Goal: Navigation & Orientation: Find specific page/section

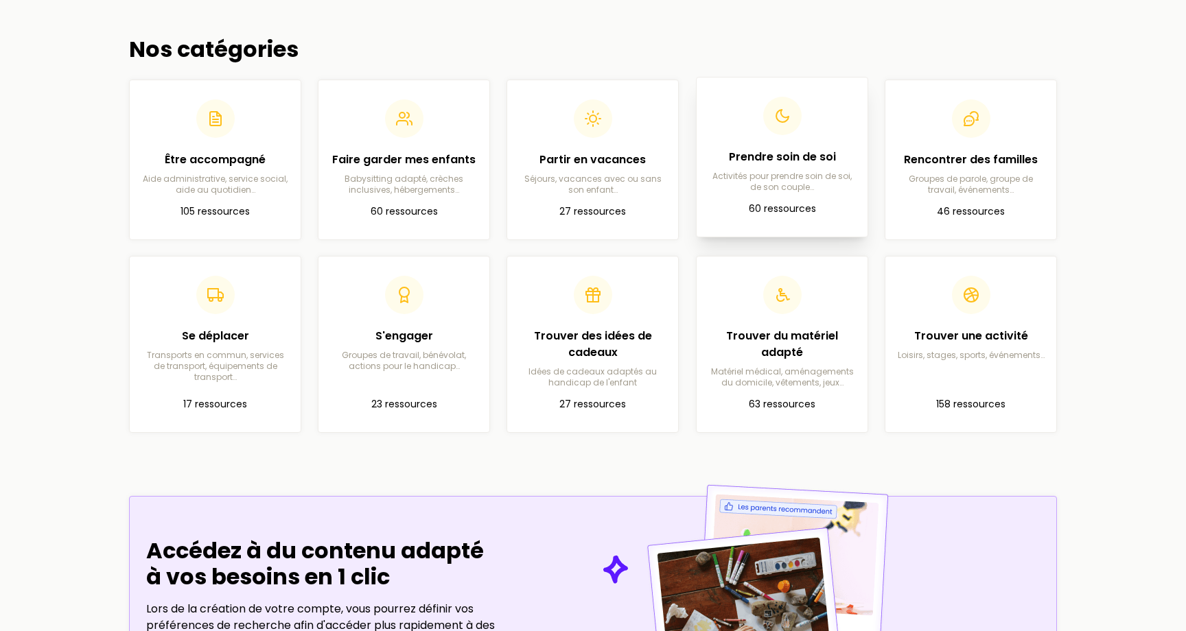
scroll to position [368, 0]
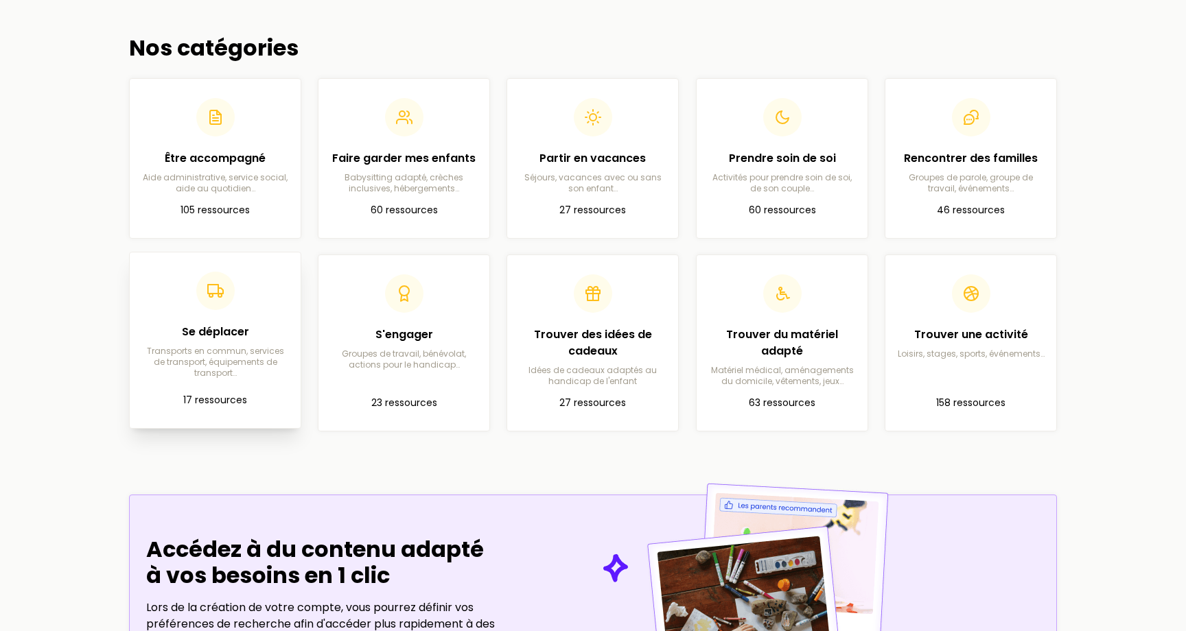
click at [213, 326] on h2 "Se déplacer" at bounding box center [215, 332] width 149 height 16
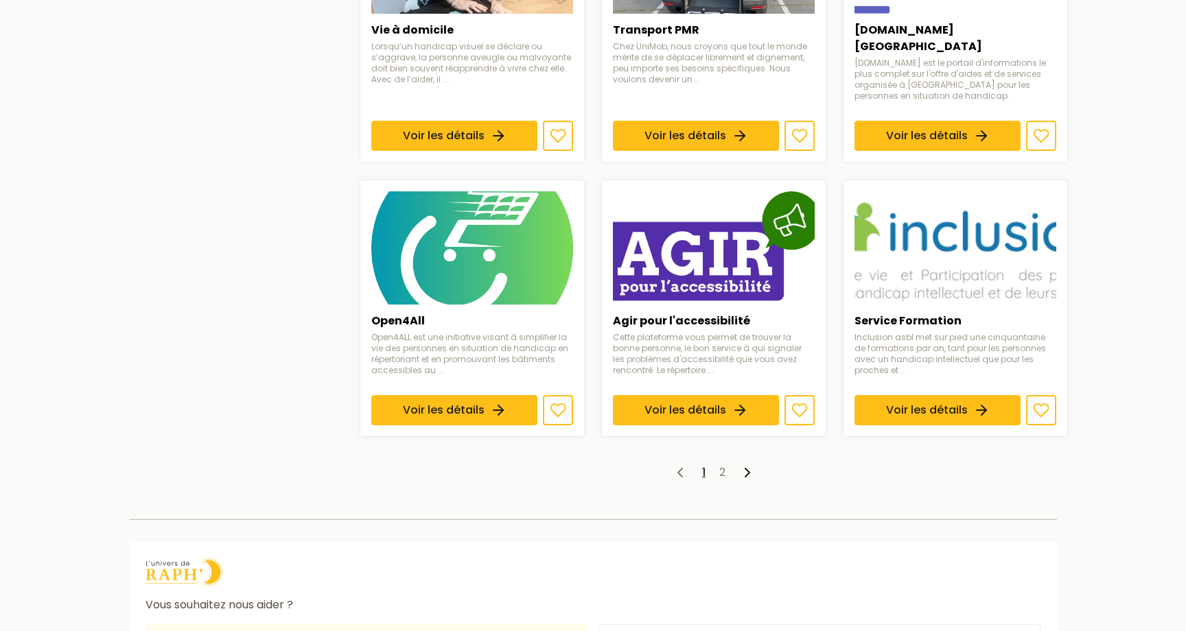
scroll to position [1012, 0]
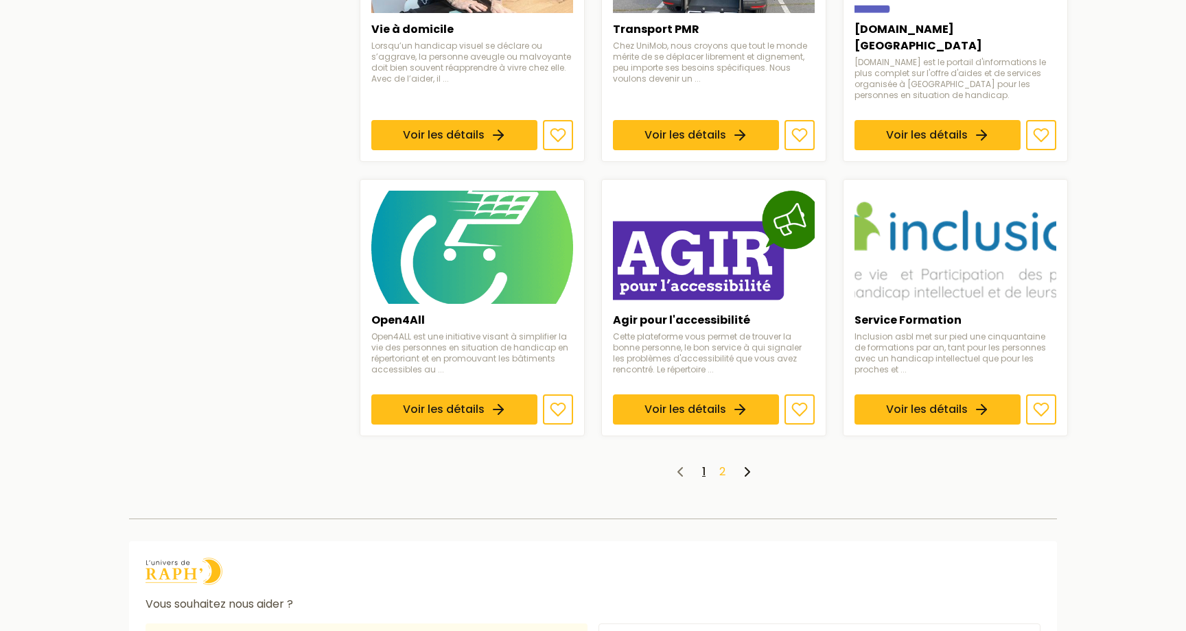
click at [722, 464] on link "2" at bounding box center [722, 472] width 6 height 16
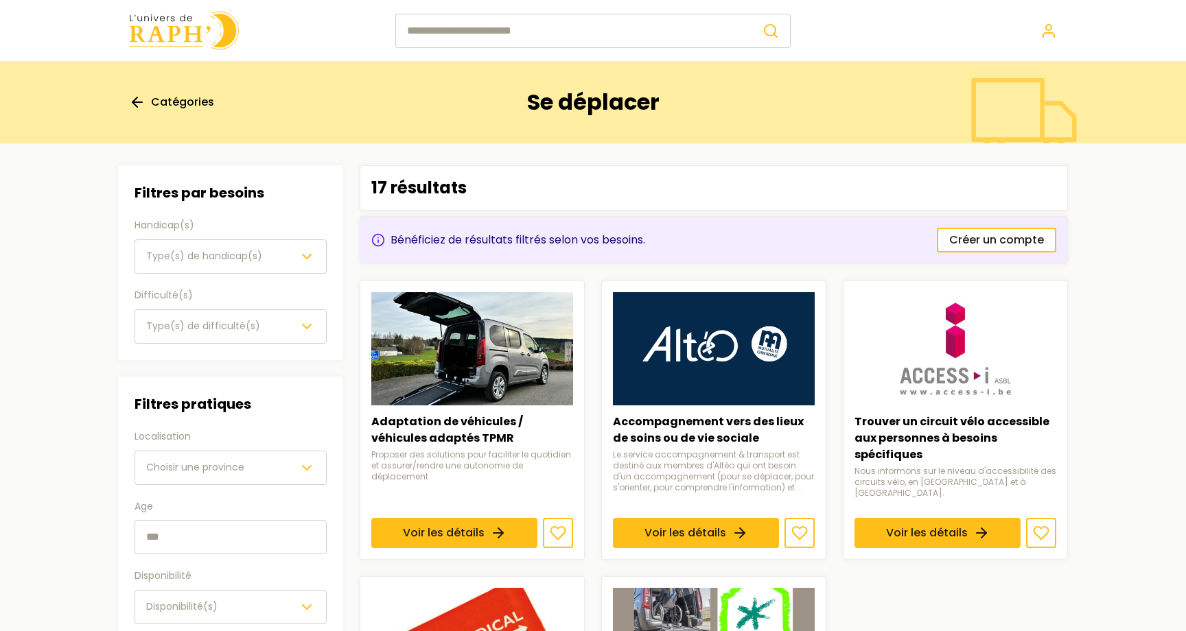
click at [146, 95] on link "Catégories" at bounding box center [171, 102] width 85 height 16
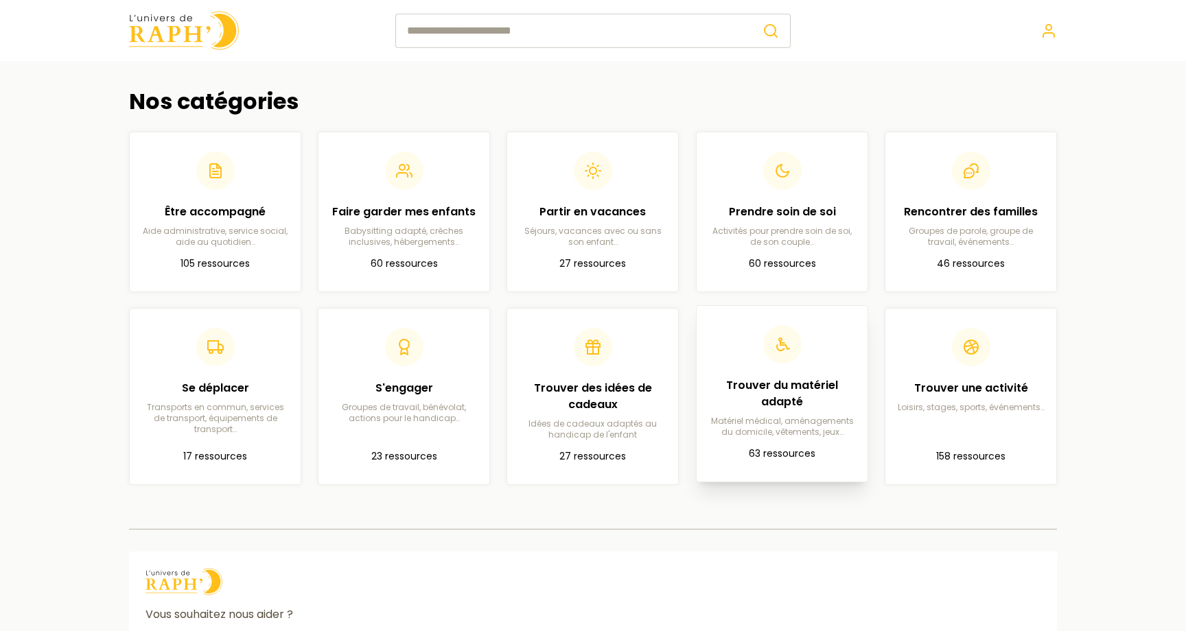
click at [804, 410] on h2 "Trouver du matériel adapté" at bounding box center [782, 393] width 149 height 33
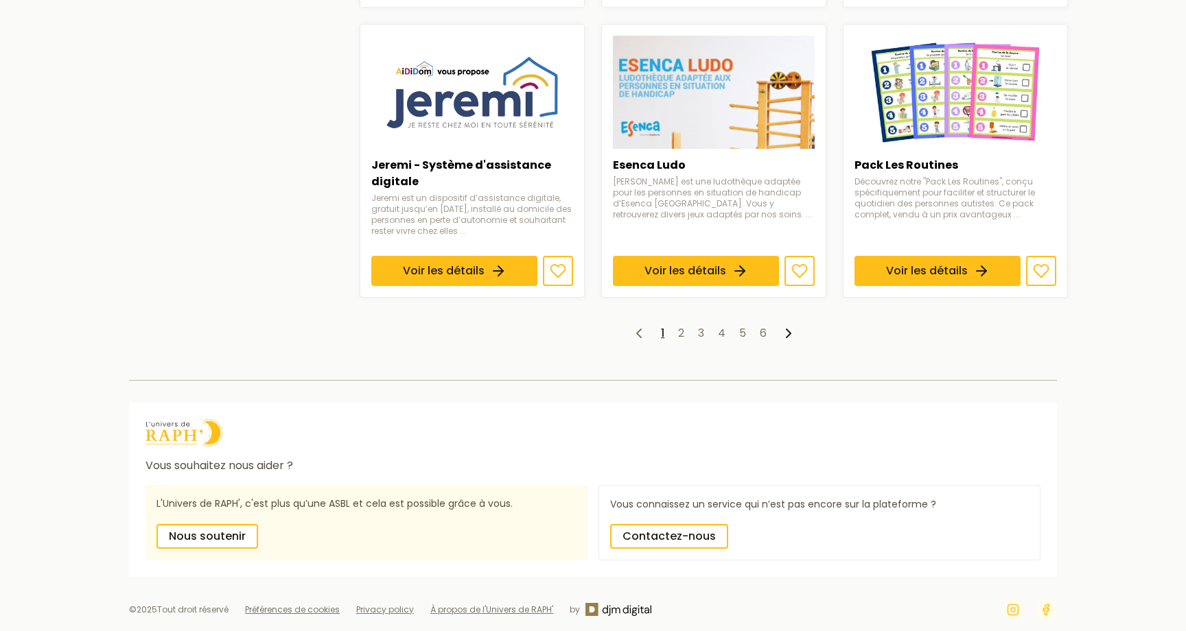
scroll to position [1091, 0]
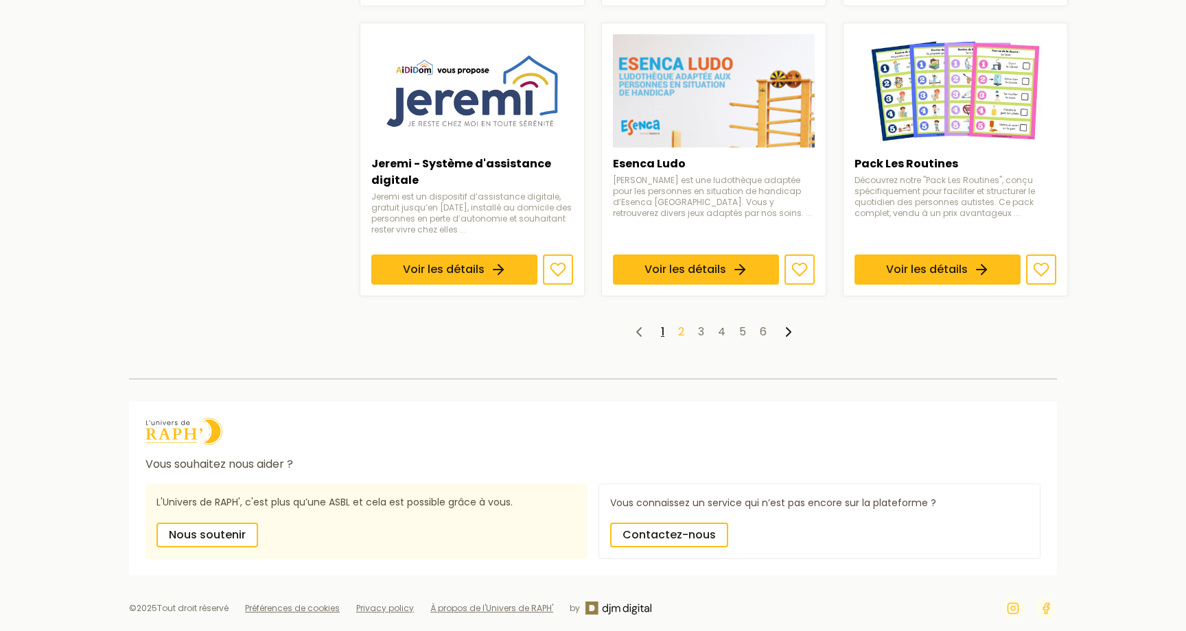
click at [679, 330] on link "2" at bounding box center [681, 332] width 6 height 16
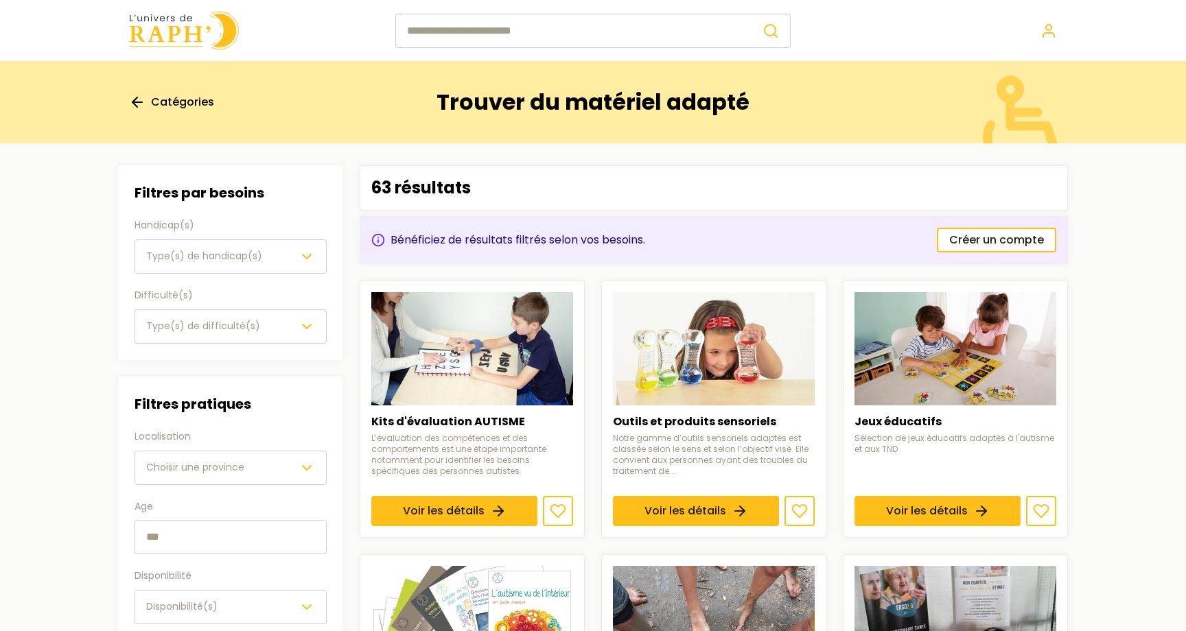
click at [165, 100] on span "Catégories" at bounding box center [182, 102] width 63 height 16
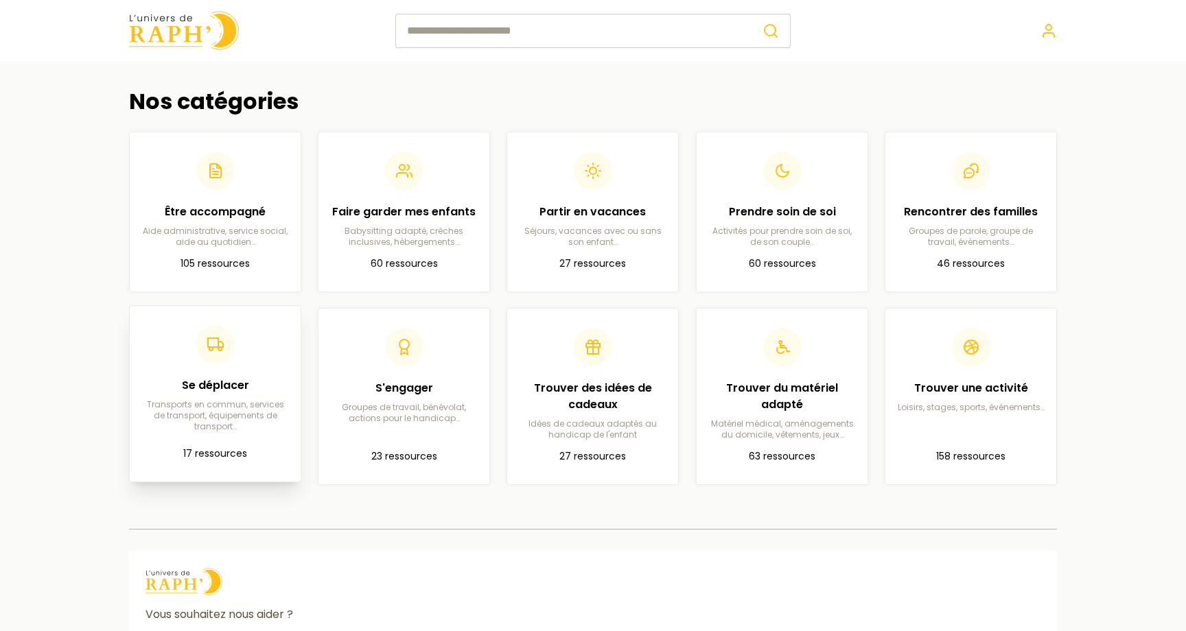
click at [233, 393] on h2 "Se déplacer" at bounding box center [215, 385] width 149 height 16
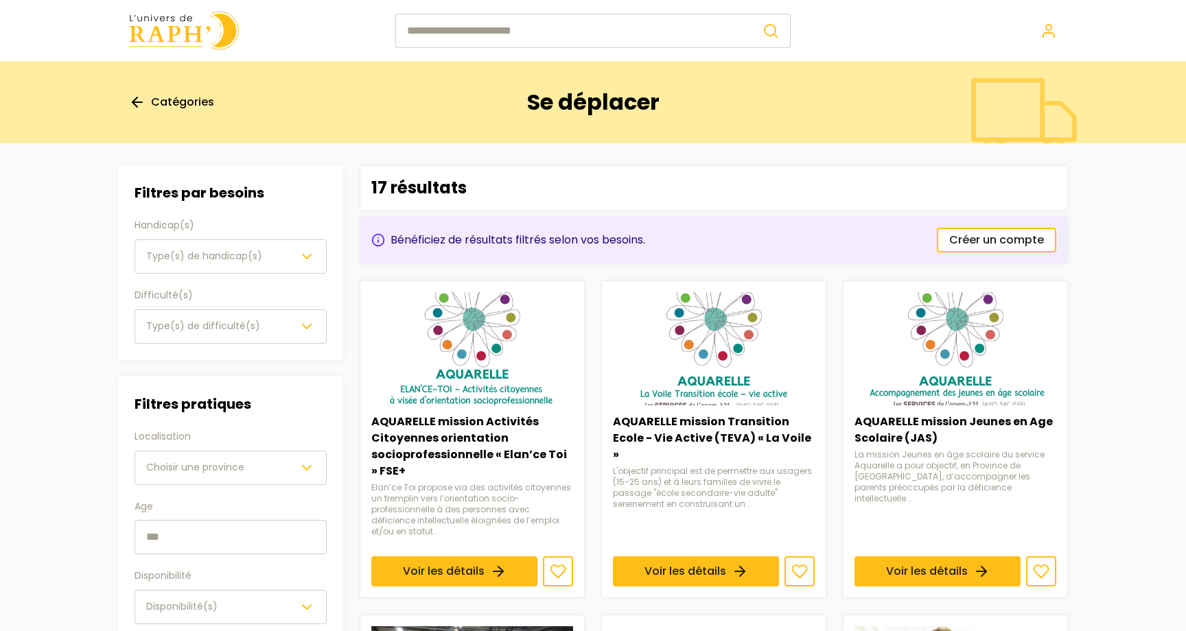
click at [166, 100] on span "Catégories" at bounding box center [182, 102] width 63 height 16
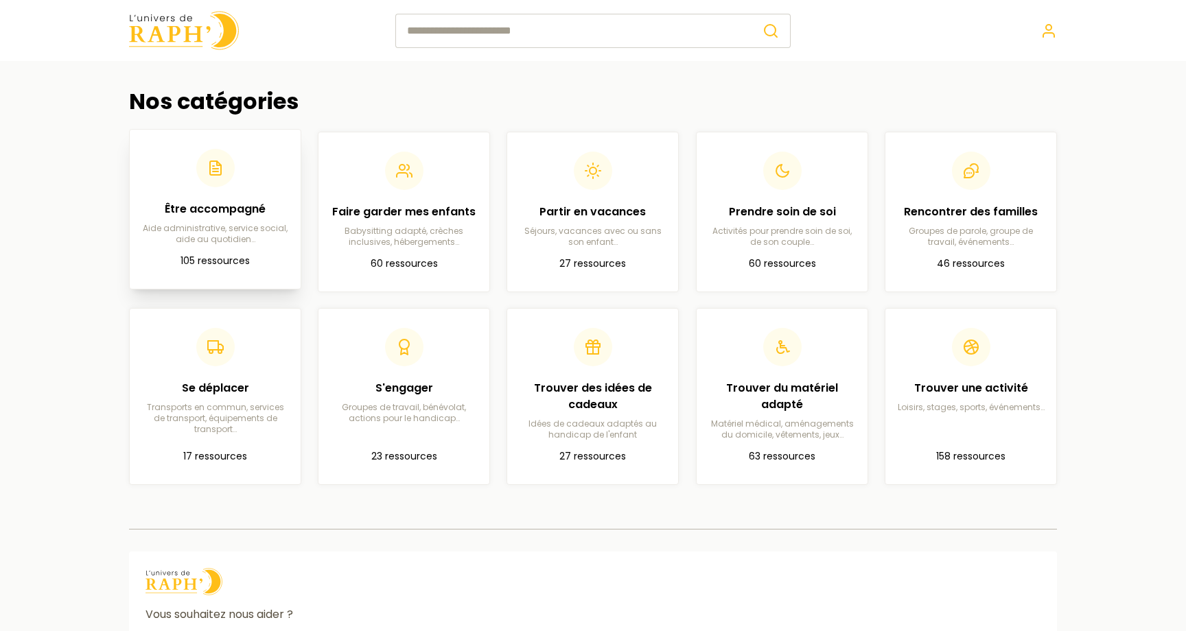
scroll to position [155, 0]
